Goal: Task Accomplishment & Management: Use online tool/utility

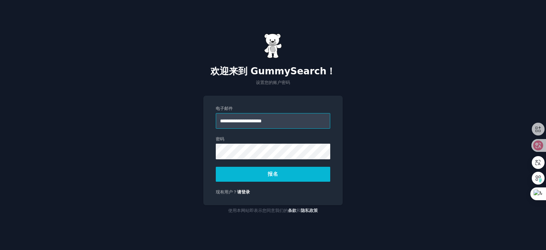
type input "**********"
click at [257, 169] on button "报名" at bounding box center [273, 174] width 114 height 15
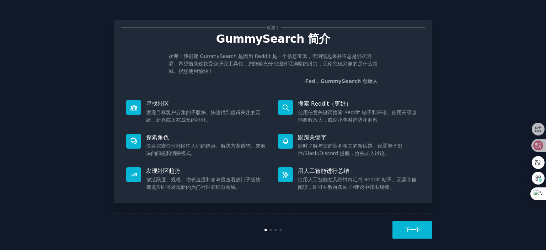
click at [414, 229] on font "下一个" at bounding box center [412, 230] width 15 height 6
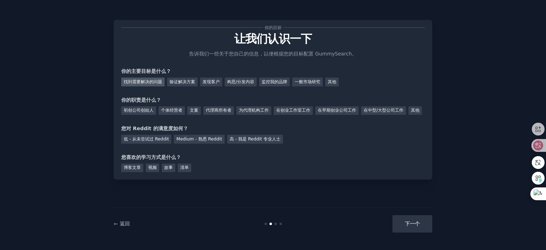
click at [158, 81] on font "找到需要解决的问题" at bounding box center [143, 81] width 38 height 5
click at [411, 113] on font "其他" at bounding box center [415, 110] width 9 height 5
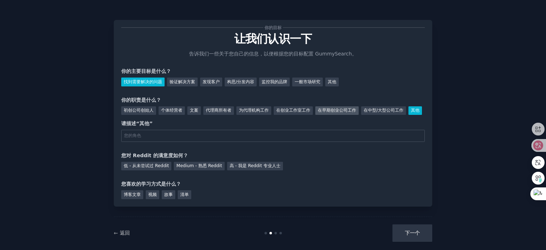
click at [335, 110] on font "在早期创业公司工作" at bounding box center [337, 110] width 38 height 5
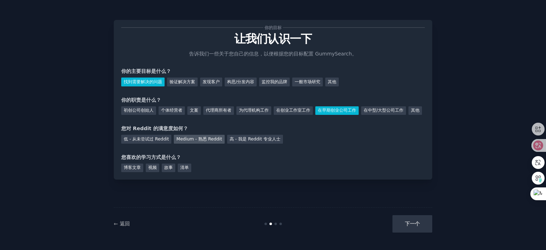
click at [193, 144] on div "Medium - 熟悉 Reddit" at bounding box center [199, 139] width 50 height 9
click at [136, 170] on font "博客文章" at bounding box center [132, 167] width 17 height 5
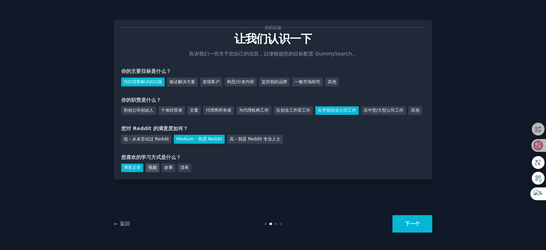
click at [147, 172] on div "视频" at bounding box center [153, 168] width 14 height 9
click at [155, 170] on font "视频" at bounding box center [152, 167] width 9 height 5
click at [128, 170] on font "博客文章" at bounding box center [132, 167] width 17 height 5
click at [135, 170] on font "博客文章" at bounding box center [132, 167] width 17 height 5
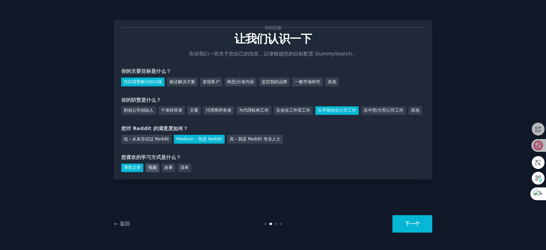
click at [154, 170] on font "视频" at bounding box center [152, 167] width 9 height 5
click at [410, 218] on button "下一个" at bounding box center [413, 223] width 40 height 17
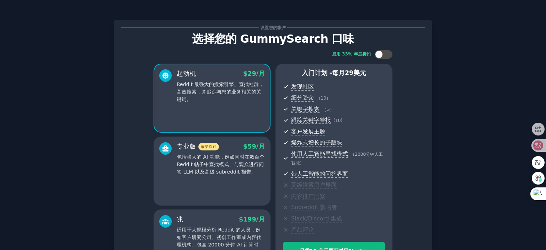
scroll to position [95, 0]
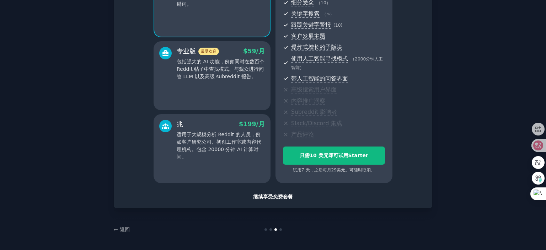
click at [263, 195] on font "继续享受免费套餐" at bounding box center [273, 197] width 40 height 6
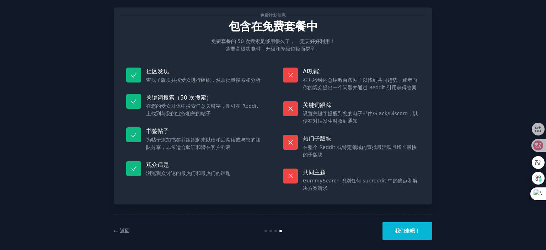
scroll to position [19, 0]
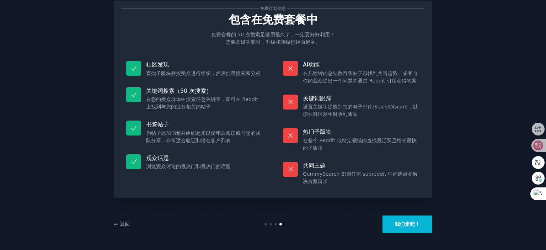
click at [395, 217] on button "我们走吧！" at bounding box center [408, 223] width 50 height 17
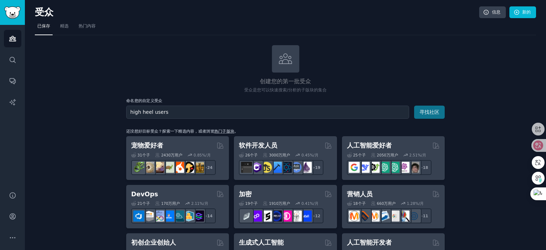
type input "high heel users"
click at [427, 110] on font "寻找社区" at bounding box center [430, 112] width 20 height 6
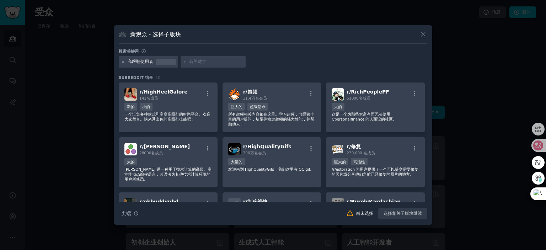
click at [185, 61] on icon at bounding box center [185, 62] width 4 height 4
click at [202, 61] on input "text" at bounding box center [216, 62] width 54 height 6
type input "nine west"
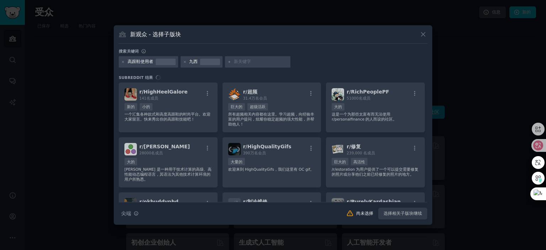
click at [247, 62] on input "text" at bounding box center [261, 62] width 54 height 6
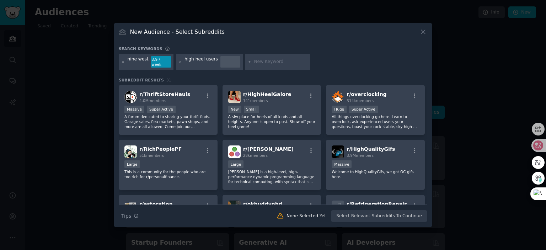
click at [259, 59] on input "text" at bounding box center [281, 62] width 54 height 6
type input "comfortable heels"
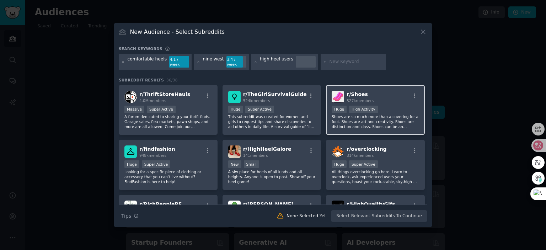
click at [367, 91] on h2 "r/ Shoes 527k members" at bounding box center [360, 97] width 27 height 12
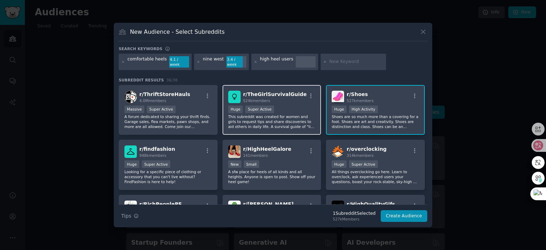
click at [284, 102] on div "r/ TheGirlSurvivalGuide 524k members Huge Super Active This subreddit was creat…" at bounding box center [272, 110] width 99 height 50
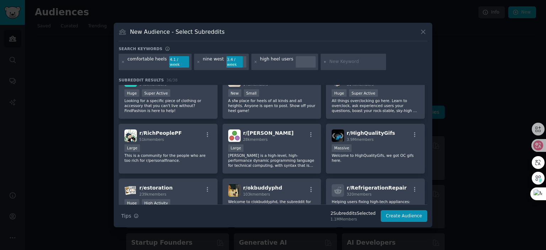
scroll to position [36, 0]
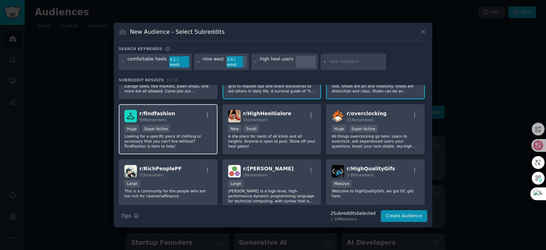
click at [181, 114] on div "r/ findfashion 948k members" at bounding box center [167, 116] width 87 height 12
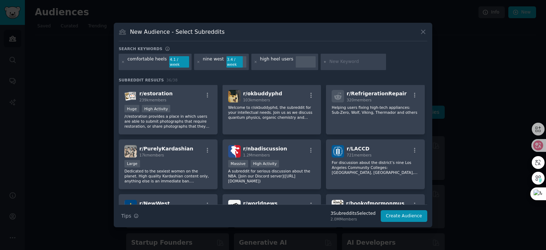
scroll to position [178, 0]
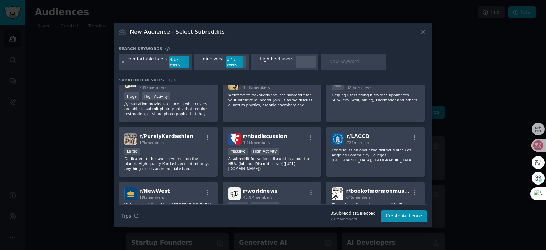
click at [334, 60] on input "text" at bounding box center [357, 62] width 54 height 6
type input "[PERSON_NAME]"
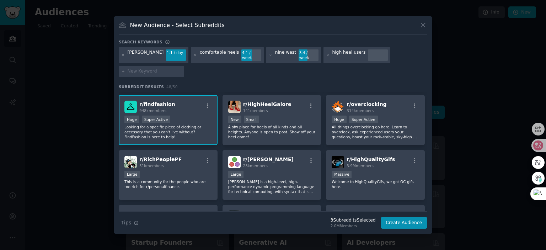
scroll to position [142, 0]
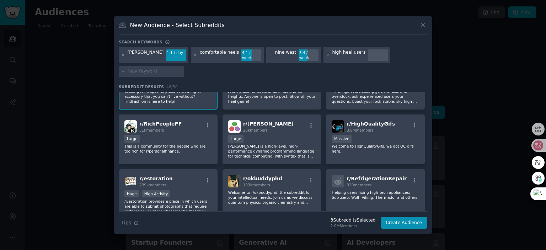
click at [161, 68] on input "text" at bounding box center [155, 71] width 54 height 6
type input "shoe dress code"
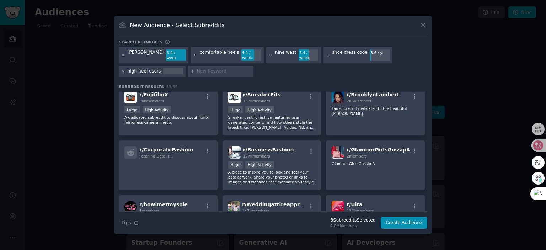
scroll to position [714, 0]
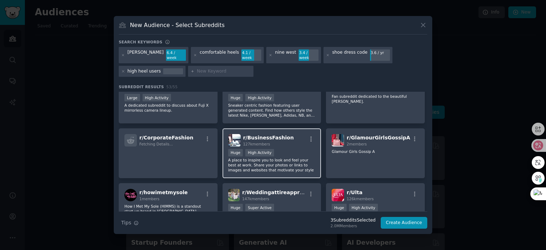
click at [298, 134] on div "r/ BusinessFashion 127k members" at bounding box center [271, 140] width 87 height 12
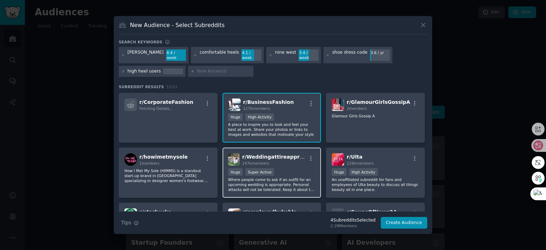
click at [271, 154] on span "r/ Weddingattireapproval" at bounding box center [276, 157] width 69 height 6
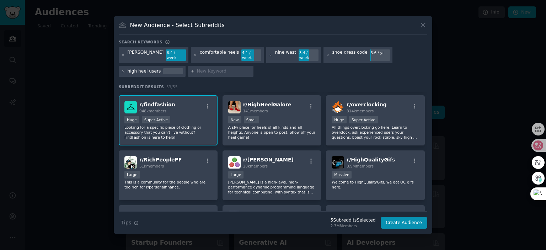
scroll to position [107, 0]
click at [227, 68] on input "text" at bounding box center [224, 71] width 54 height 6
type input "lawyer"
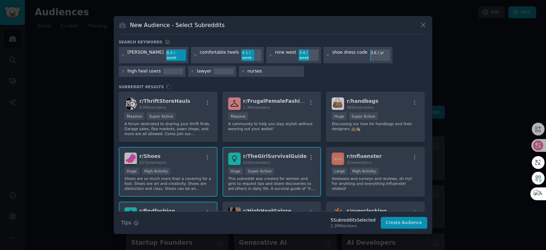
type input "nurse"
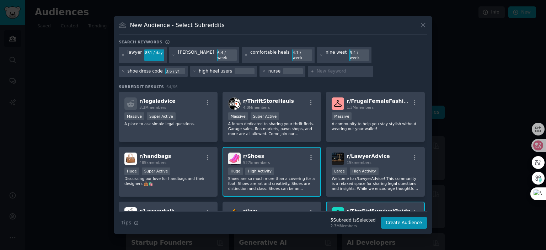
click at [140, 53] on div "lawyer" at bounding box center [135, 54] width 15 height 11
click at [138, 54] on div "lawyer" at bounding box center [135, 54] width 15 height 11
click at [262, 69] on icon at bounding box center [264, 71] width 4 height 4
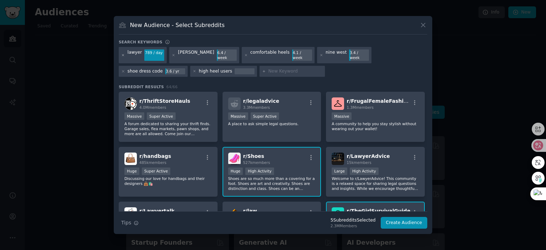
click at [123, 55] on icon at bounding box center [123, 55] width 2 height 2
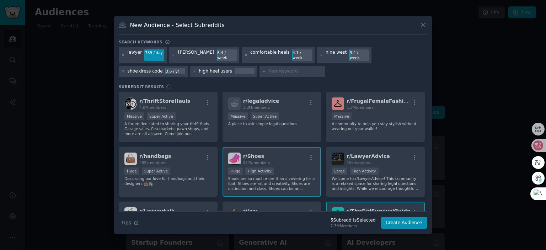
click at [277, 69] on input "text" at bounding box center [295, 71] width 54 height 6
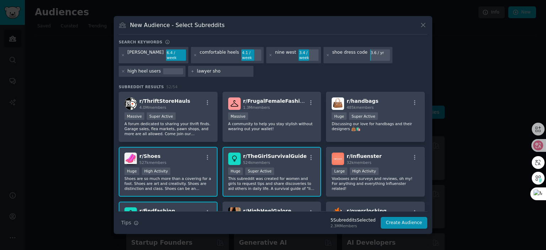
type input "lawyer shoe"
click at [216, 69] on div "lawyer shoe" at bounding box center [210, 71] width 26 height 6
click at [215, 69] on div "lawyer shoe" at bounding box center [210, 71] width 26 height 6
click at [210, 71] on div at bounding box center [210, 71] width 0 height 0
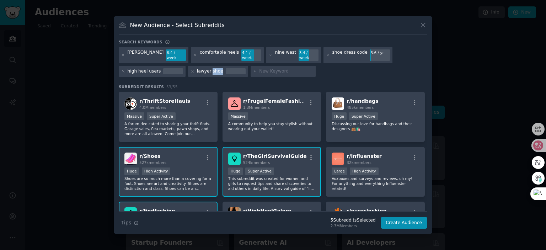
click at [211, 68] on div "lawyer shoe" at bounding box center [210, 71] width 26 height 6
click at [191, 69] on icon at bounding box center [193, 71] width 4 height 4
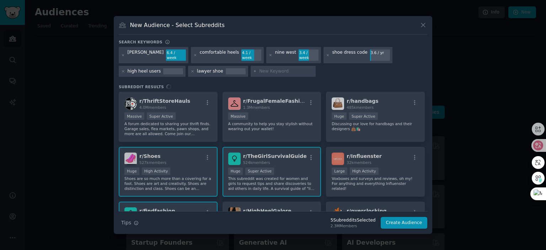
click at [267, 69] on input "text" at bounding box center [286, 71] width 54 height 6
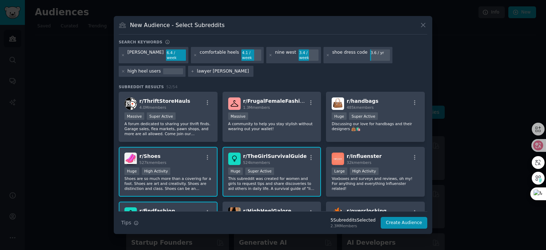
type input "lawyer fashion"
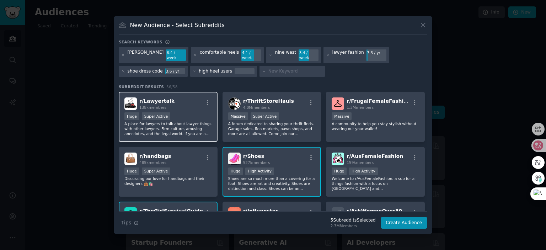
click at [182, 102] on div "r/ Lawyertalk 138k members" at bounding box center [167, 103] width 87 height 12
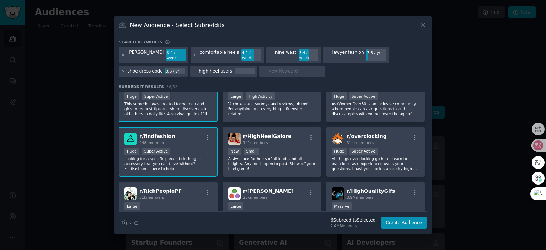
scroll to position [142, 0]
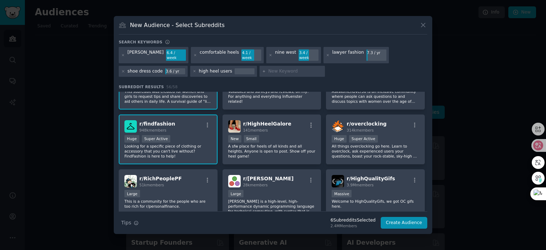
click at [174, 126] on div "r/ findfashion 948k members" at bounding box center [167, 126] width 87 height 12
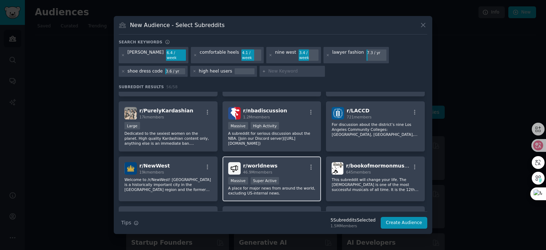
scroll to position [0, 0]
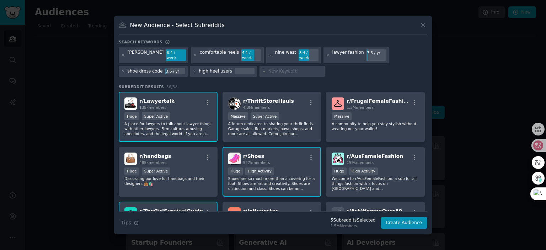
click at [289, 69] on input "text" at bounding box center [295, 71] width 54 height 6
type input "lawyer fit"
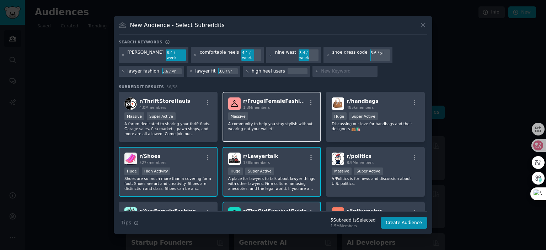
click at [245, 105] on span "1.3M members" at bounding box center [256, 107] width 27 height 4
click at [260, 98] on span "r/ FrugalFemaleFashion" at bounding box center [275, 101] width 64 height 6
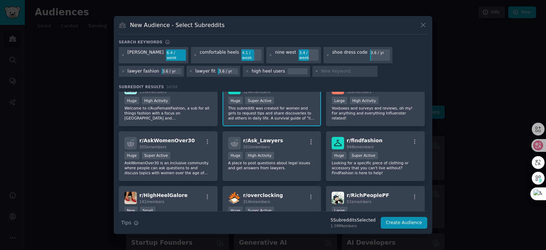
scroll to position [142, 0]
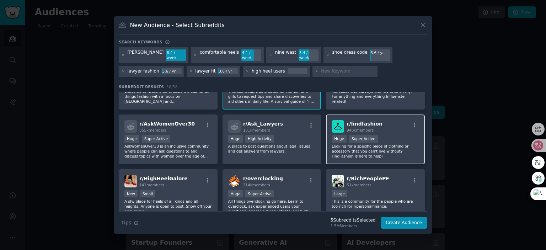
click at [354, 151] on p "Looking for a specific piece of clothing or accessory that you can't live witho…" at bounding box center [375, 151] width 87 height 15
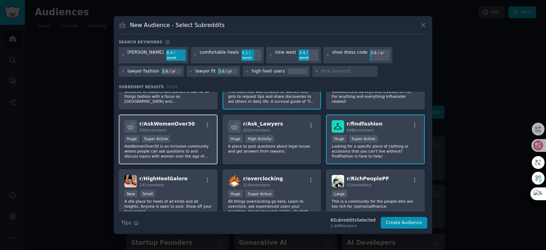
click at [194, 151] on p "AskWomenOver30 is an inclusive community where people can ask questions to and …" at bounding box center [167, 151] width 87 height 15
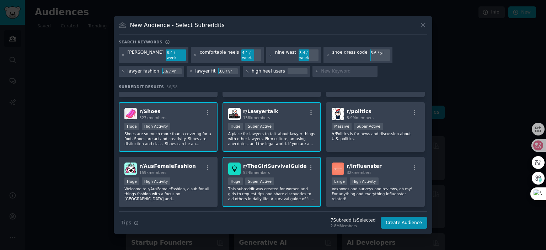
scroll to position [0, 0]
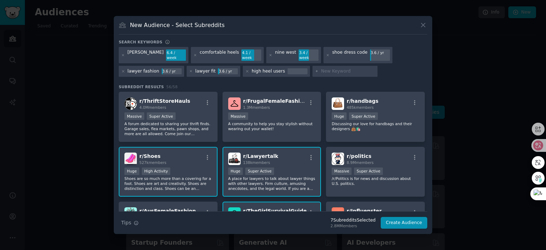
click at [336, 66] on div at bounding box center [345, 71] width 65 height 11
click at [333, 68] on input "text" at bounding box center [348, 71] width 54 height 6
type input "clarks"
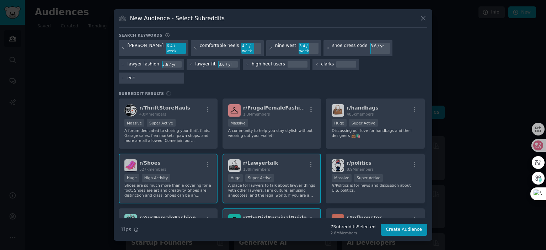
type input "ecco"
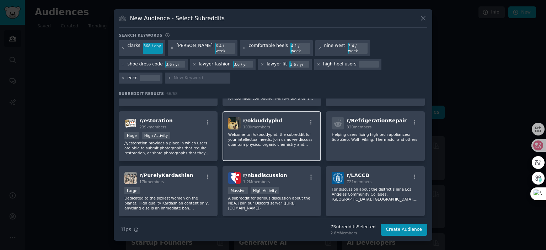
scroll to position [378, 0]
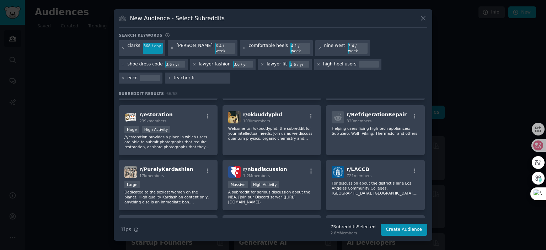
type input "teacher fit"
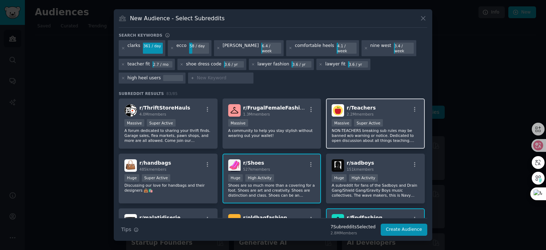
click at [380, 104] on div "r/ Teachers 2.2M members" at bounding box center [375, 110] width 87 height 12
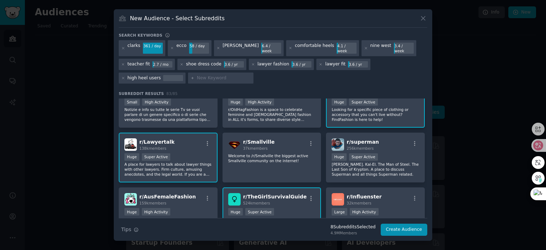
scroll to position [142, 0]
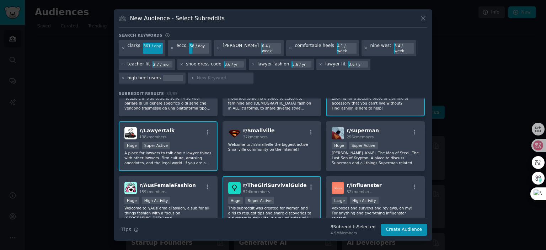
click at [251, 63] on icon at bounding box center [253, 65] width 4 height 4
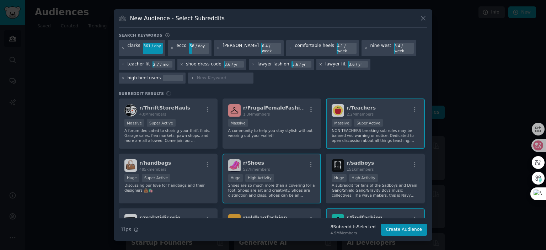
click at [319, 63] on icon at bounding box center [321, 65] width 4 height 4
click at [201, 75] on input "text" at bounding box center [224, 78] width 54 height 6
type input "woman"
click at [202, 75] on input "woman" at bounding box center [225, 78] width 54 height 6
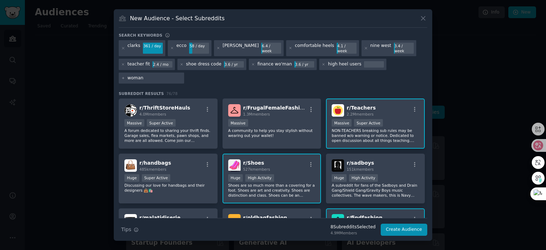
click at [135, 75] on input "woman" at bounding box center [155, 78] width 54 height 6
click at [251, 63] on icon at bounding box center [253, 65] width 4 height 4
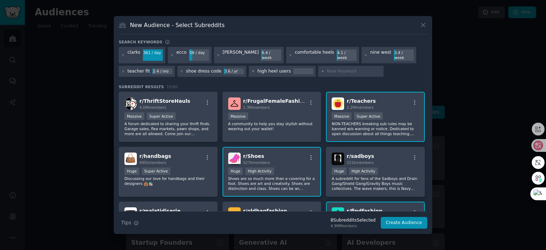
click at [251, 69] on icon at bounding box center [253, 71] width 4 height 4
click at [272, 69] on input "text" at bounding box center [284, 71] width 54 height 6
type input "finance woman"
type input "w"
click at [251, 69] on icon at bounding box center [253, 71] width 4 height 4
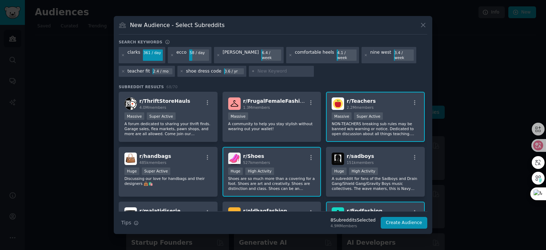
click at [282, 70] on input "text" at bounding box center [284, 71] width 54 height 6
type input "finance"
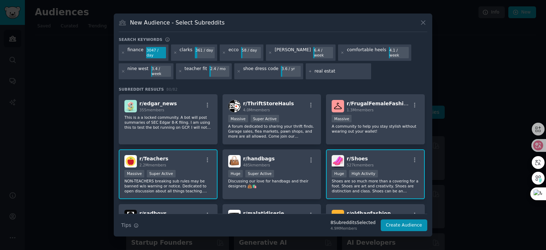
type input "real estate"
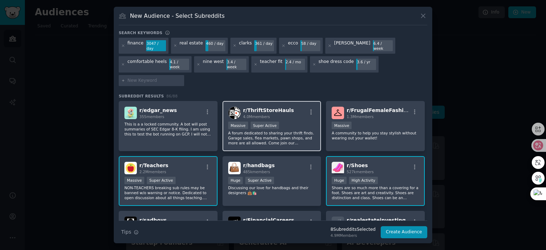
scroll to position [36, 0]
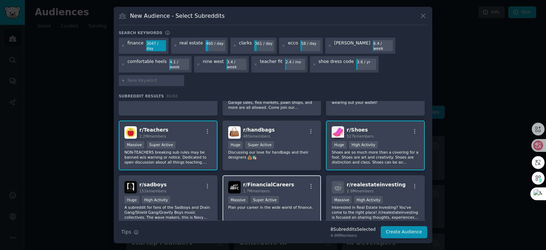
click at [283, 182] on span "r/ FinancialCareers" at bounding box center [268, 185] width 51 height 6
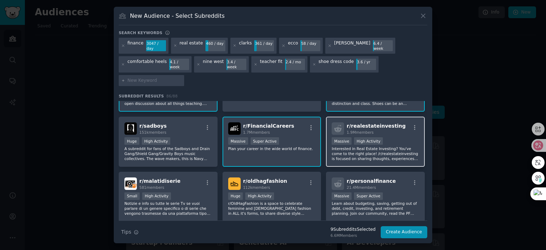
scroll to position [107, 0]
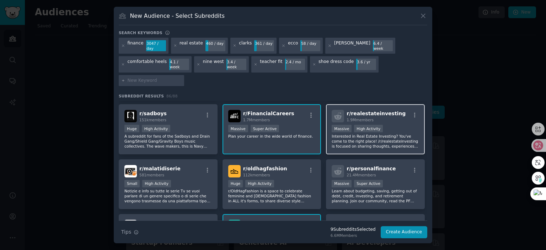
click at [393, 127] on div "Massive High Activity" at bounding box center [375, 129] width 87 height 9
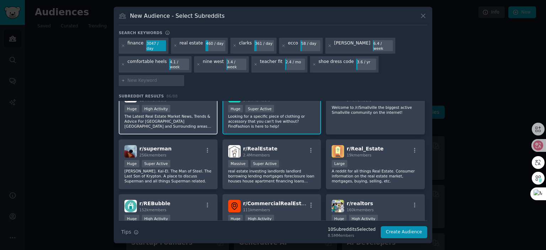
scroll to position [249, 0]
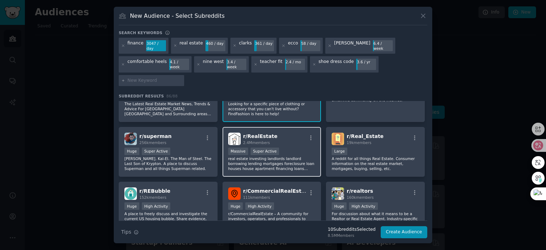
click at [278, 136] on div "r/ RealEstate 2.4M members" at bounding box center [271, 139] width 87 height 12
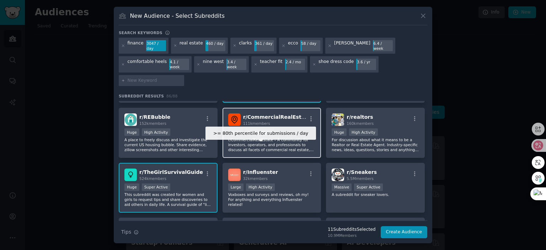
scroll to position [284, 0]
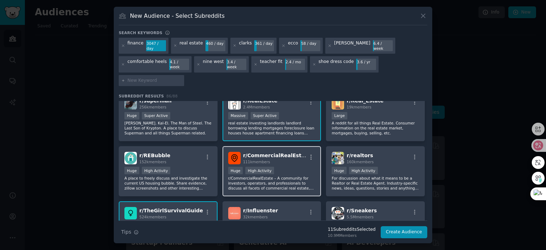
click at [271, 153] on span "r/ CommercialRealEstate" at bounding box center [277, 156] width 68 height 6
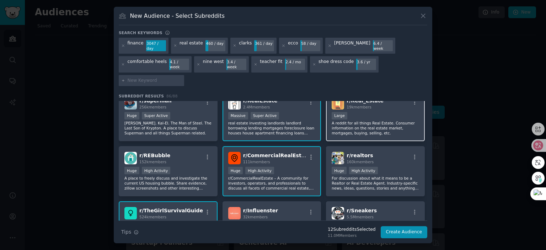
click at [343, 123] on p "A reddit for all things Real Estate. Consumer information on the real estate ma…" at bounding box center [375, 128] width 87 height 15
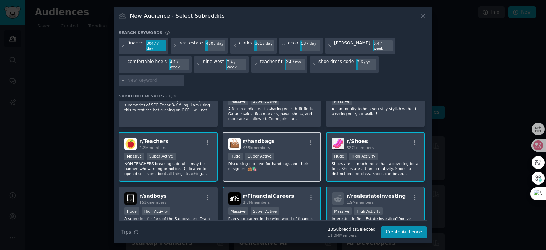
scroll to position [0, 0]
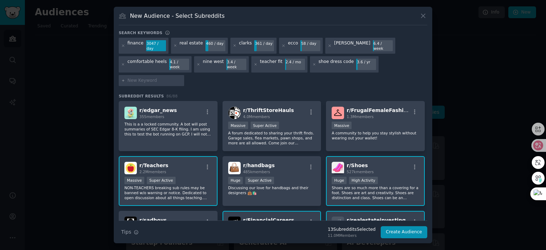
click at [140, 78] on input "text" at bounding box center [155, 81] width 54 height 6
type input "doctor"
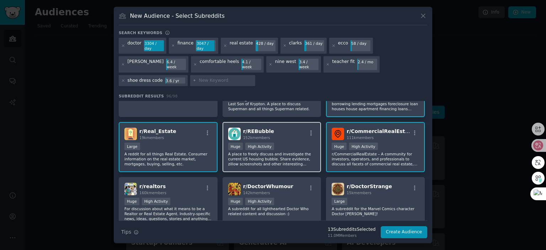
scroll to position [343, 0]
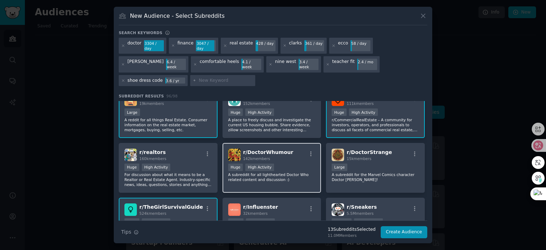
click at [286, 149] on span "r/ DoctorWhumour" at bounding box center [268, 152] width 50 height 6
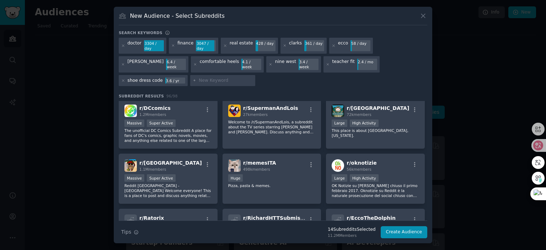
scroll to position [1084, 0]
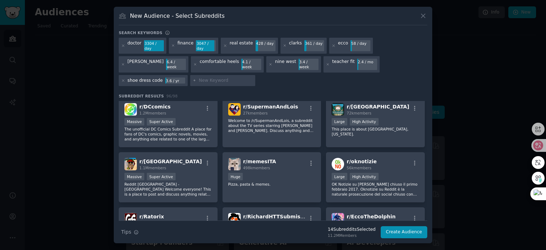
click at [213, 79] on input "text" at bounding box center [226, 81] width 54 height 6
type input "teacher"
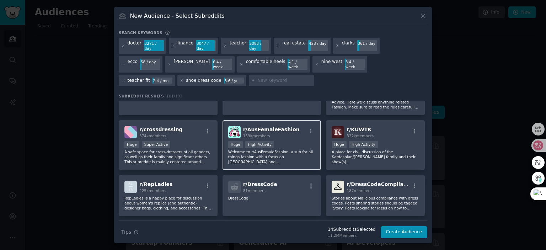
scroll to position [841, 0]
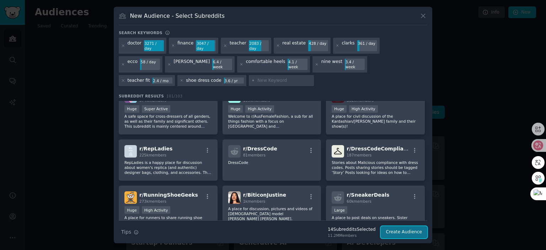
click at [398, 229] on button "Create Audience" at bounding box center [404, 232] width 47 height 12
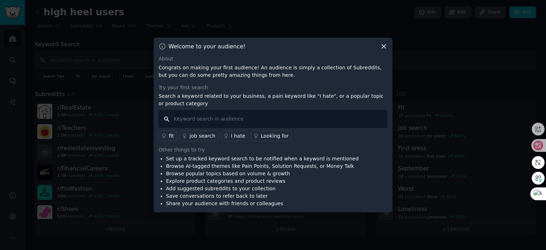
click at [228, 121] on input "text" at bounding box center [273, 119] width 229 height 18
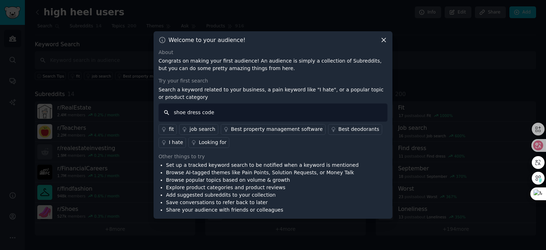
click at [229, 108] on input "shoe dress code" at bounding box center [273, 112] width 229 height 18
drag, startPoint x: 218, startPoint y: 110, endPoint x: 173, endPoint y: 107, distance: 45.2
click at [173, 107] on input "shoe dress code" at bounding box center [273, 112] width 229 height 18
type input "i"
type input "shoe"
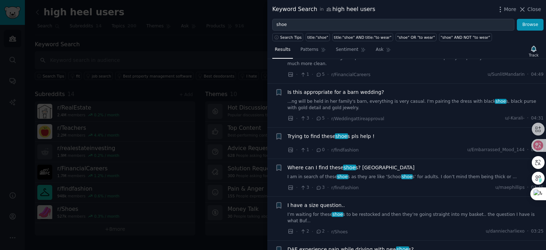
scroll to position [533, 0]
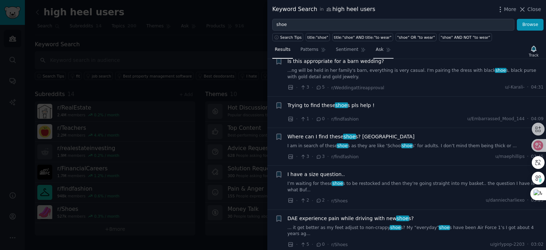
click at [378, 48] on span "Ask" at bounding box center [380, 50] width 8 height 6
